Goal: Check status

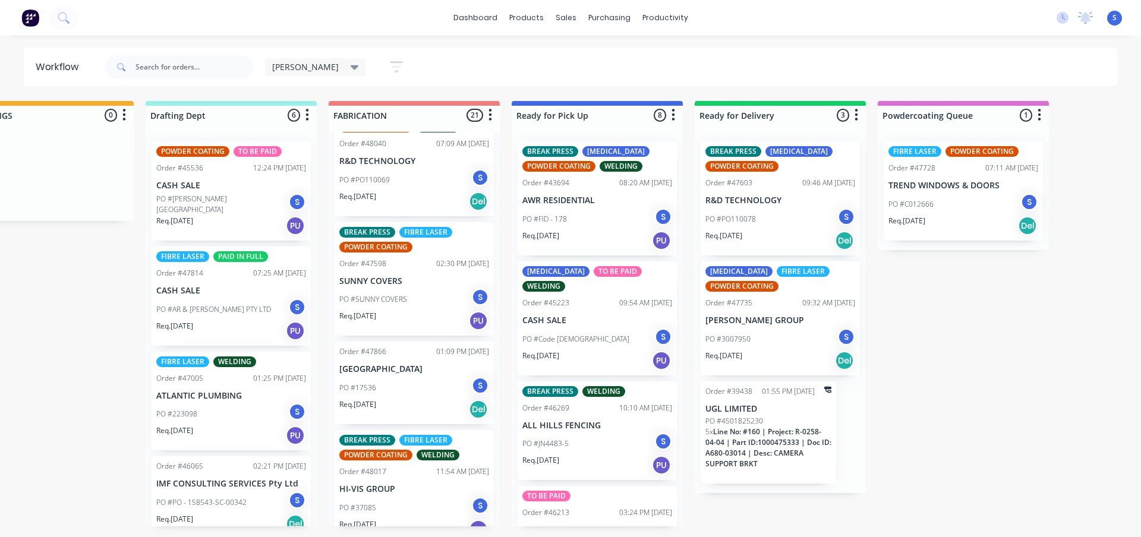
scroll to position [1575, 0]
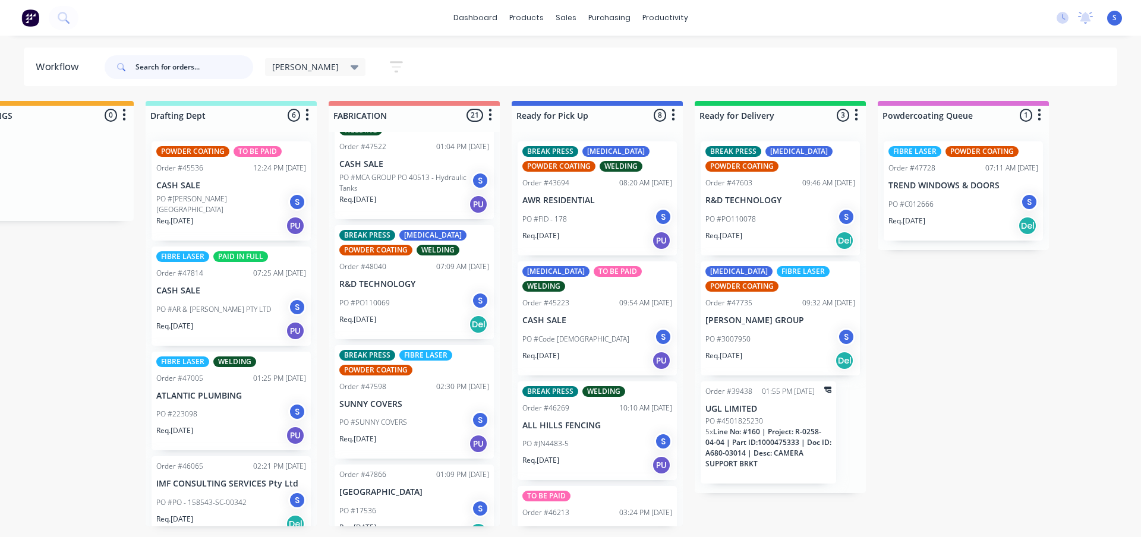
click at [197, 65] on input "text" at bounding box center [194, 67] width 118 height 24
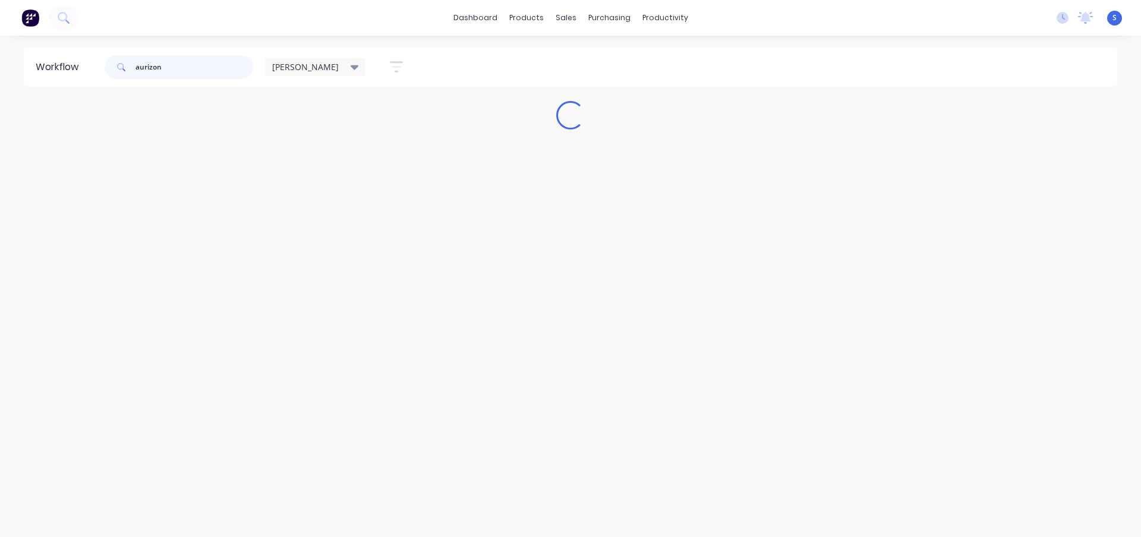
scroll to position [0, 0]
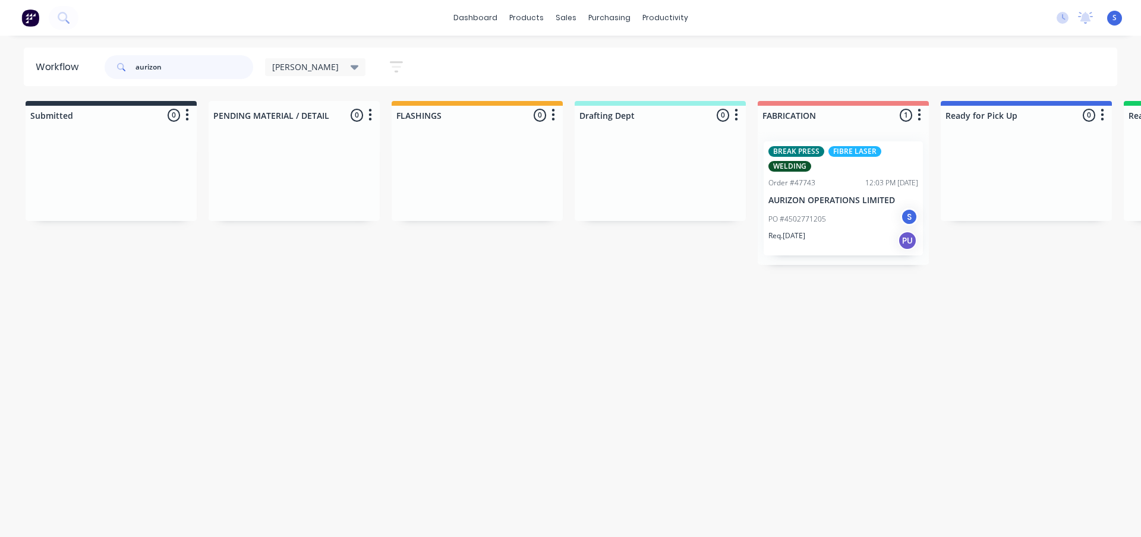
type input "aurizon"
click at [831, 238] on div "Req. [DATE] PU" at bounding box center [843, 241] width 150 height 20
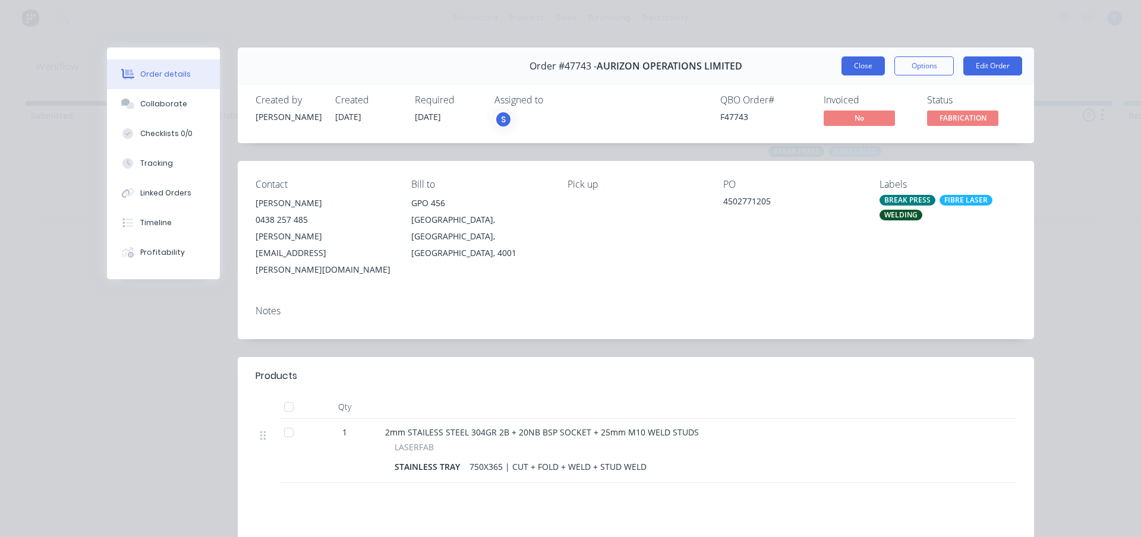
click at [867, 67] on button "Close" at bounding box center [862, 65] width 43 height 19
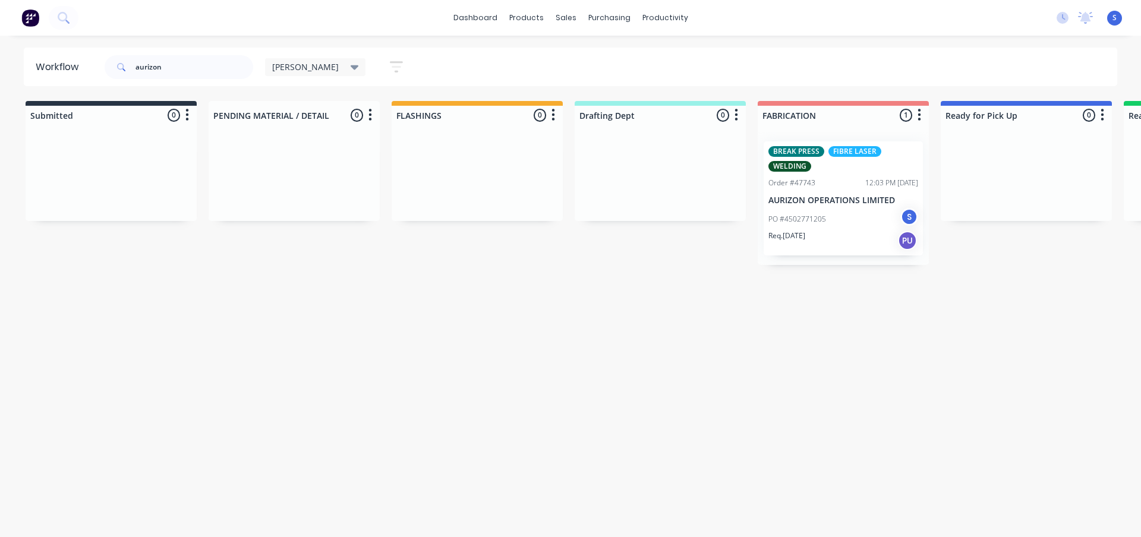
click at [836, 241] on div "Req. [DATE] PU" at bounding box center [843, 241] width 150 height 20
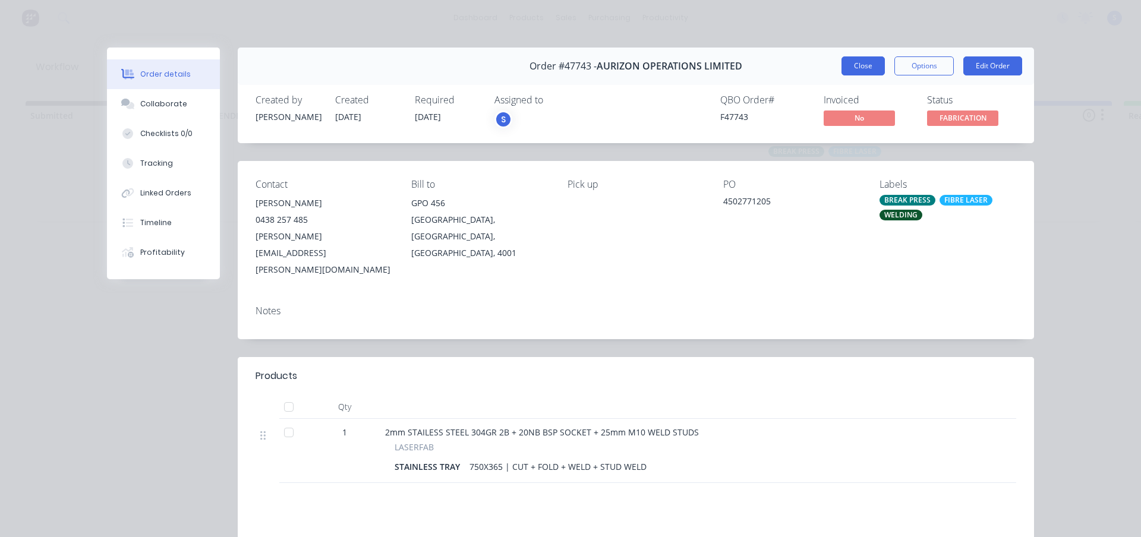
click at [855, 62] on button "Close" at bounding box center [862, 65] width 43 height 19
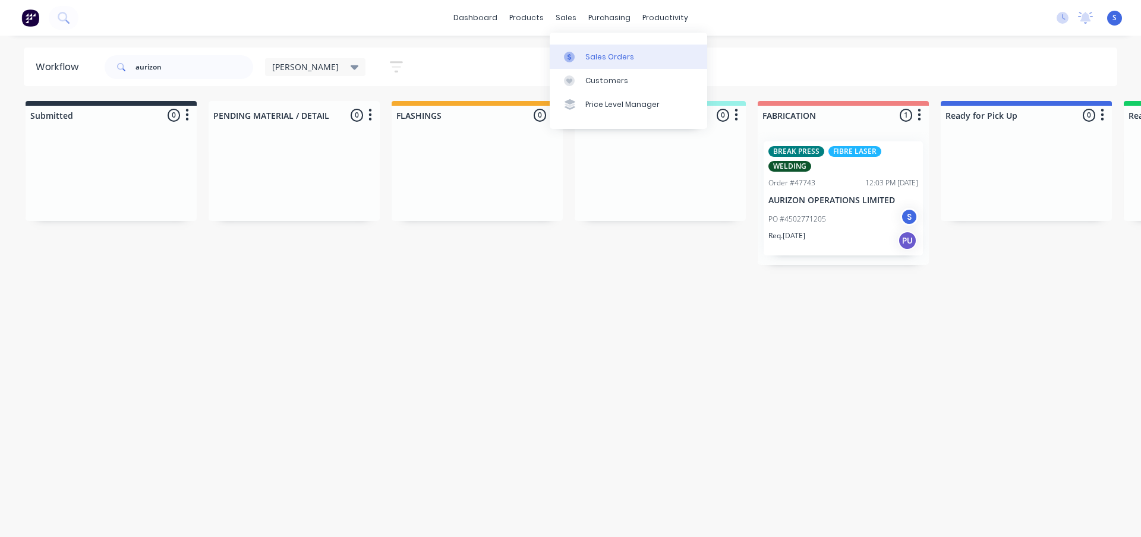
click at [598, 55] on div "Sales Orders" at bounding box center [609, 57] width 49 height 11
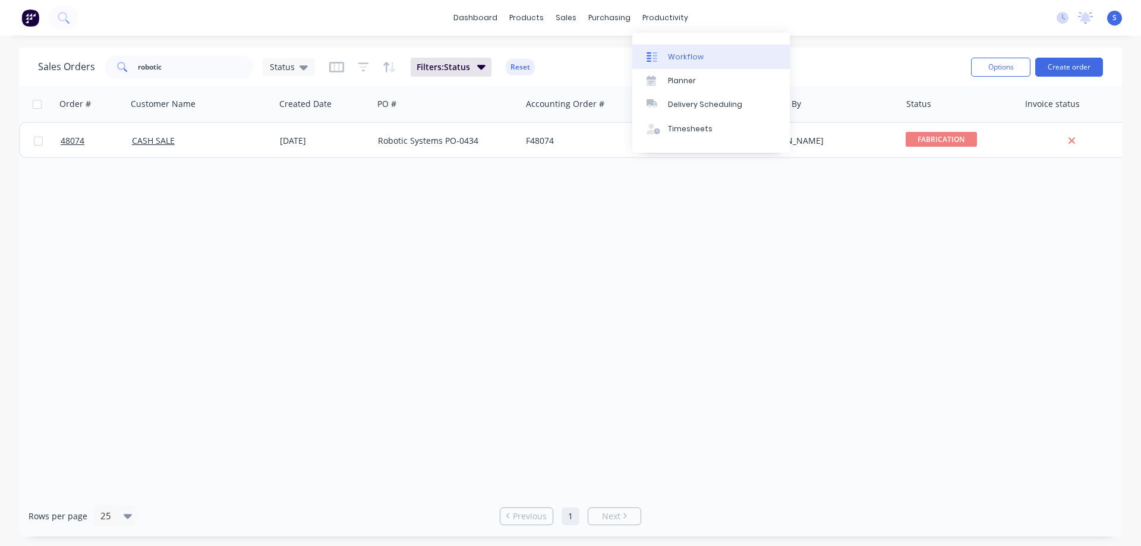
click at [673, 53] on div "Workflow" at bounding box center [686, 57] width 36 height 11
